Goal: Use online tool/utility: Utilize a website feature to perform a specific function

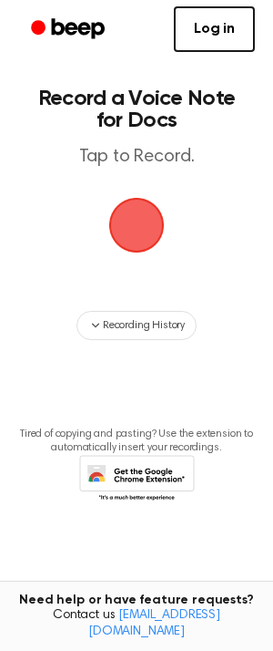
click at [139, 233] on span "button" at bounding box center [136, 225] width 51 height 51
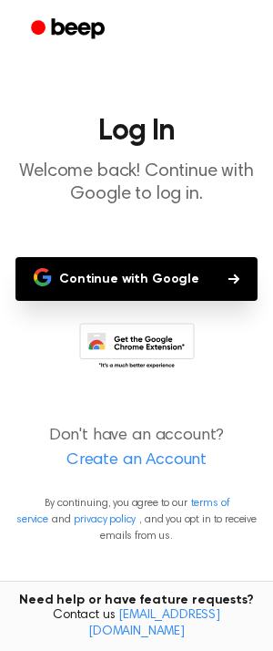
click at [171, 284] on button "Continue with Google" at bounding box center [136, 279] width 242 height 44
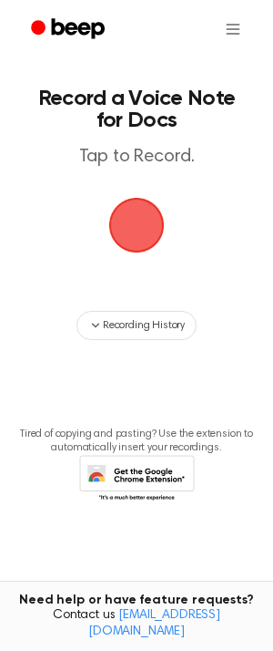
click at [143, 222] on span "button" at bounding box center [136, 225] width 51 height 51
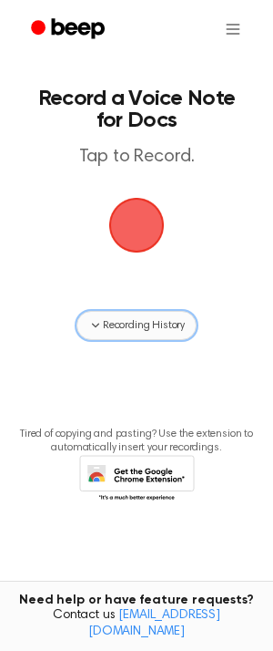
click at [143, 321] on span "Recording History" at bounding box center [144, 325] width 82 height 16
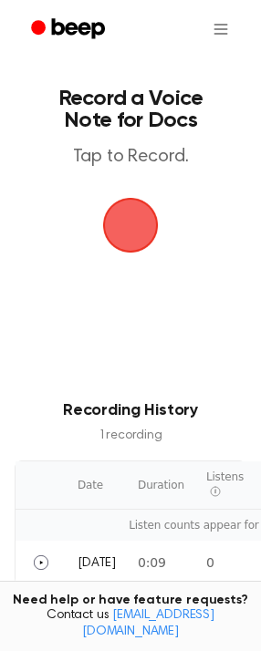
click at [140, 217] on span "button" at bounding box center [130, 225] width 51 height 51
click at [226, 36] on html "Record a Voice Note for Docs Tap to Record. Recording History 1 recording Date …" at bounding box center [130, 429] width 261 height 859
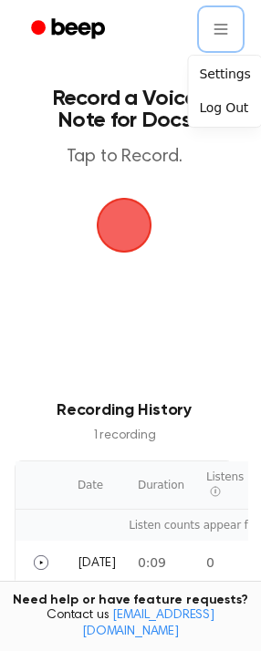
click at [159, 5] on html "Record a Voice Note for Docs Tap to Record. Recording History 1 recording Date …" at bounding box center [130, 436] width 261 height 873
